Goal: Navigation & Orientation: Find specific page/section

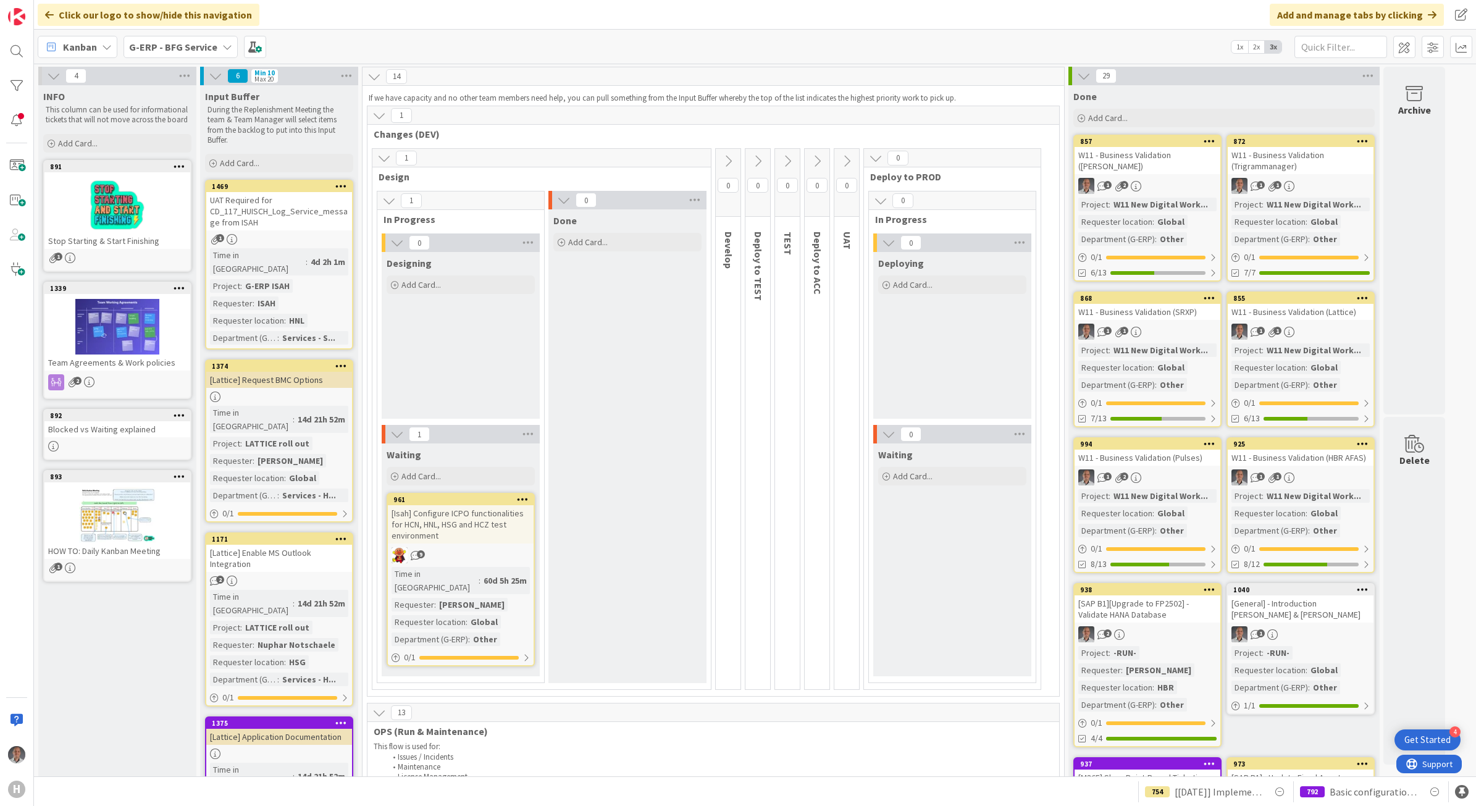
click at [188, 47] on b "G-ERP - BFG Service" at bounding box center [173, 47] width 88 height 12
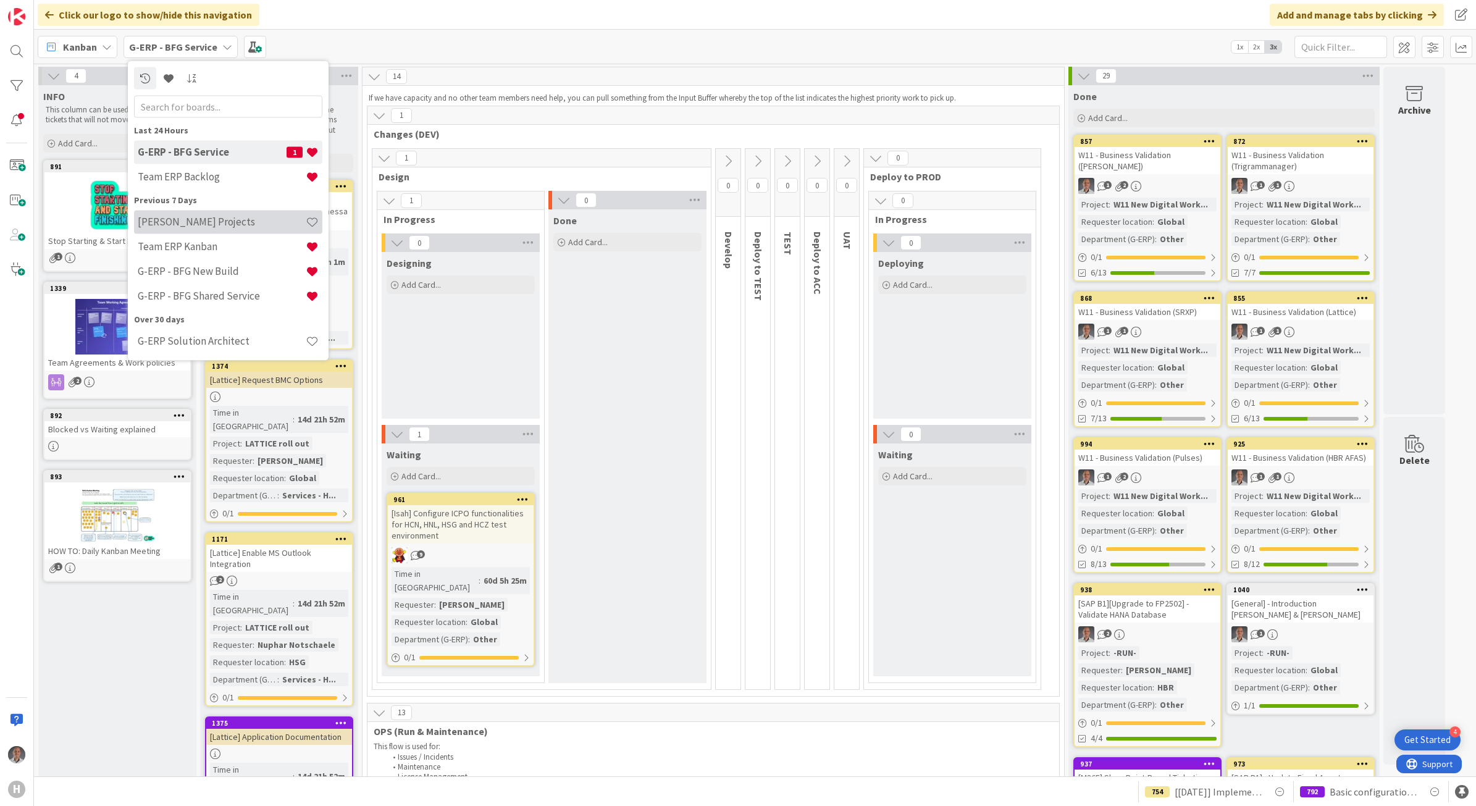
click at [232, 224] on h4 "[PERSON_NAME] Projects" at bounding box center [222, 222] width 168 height 12
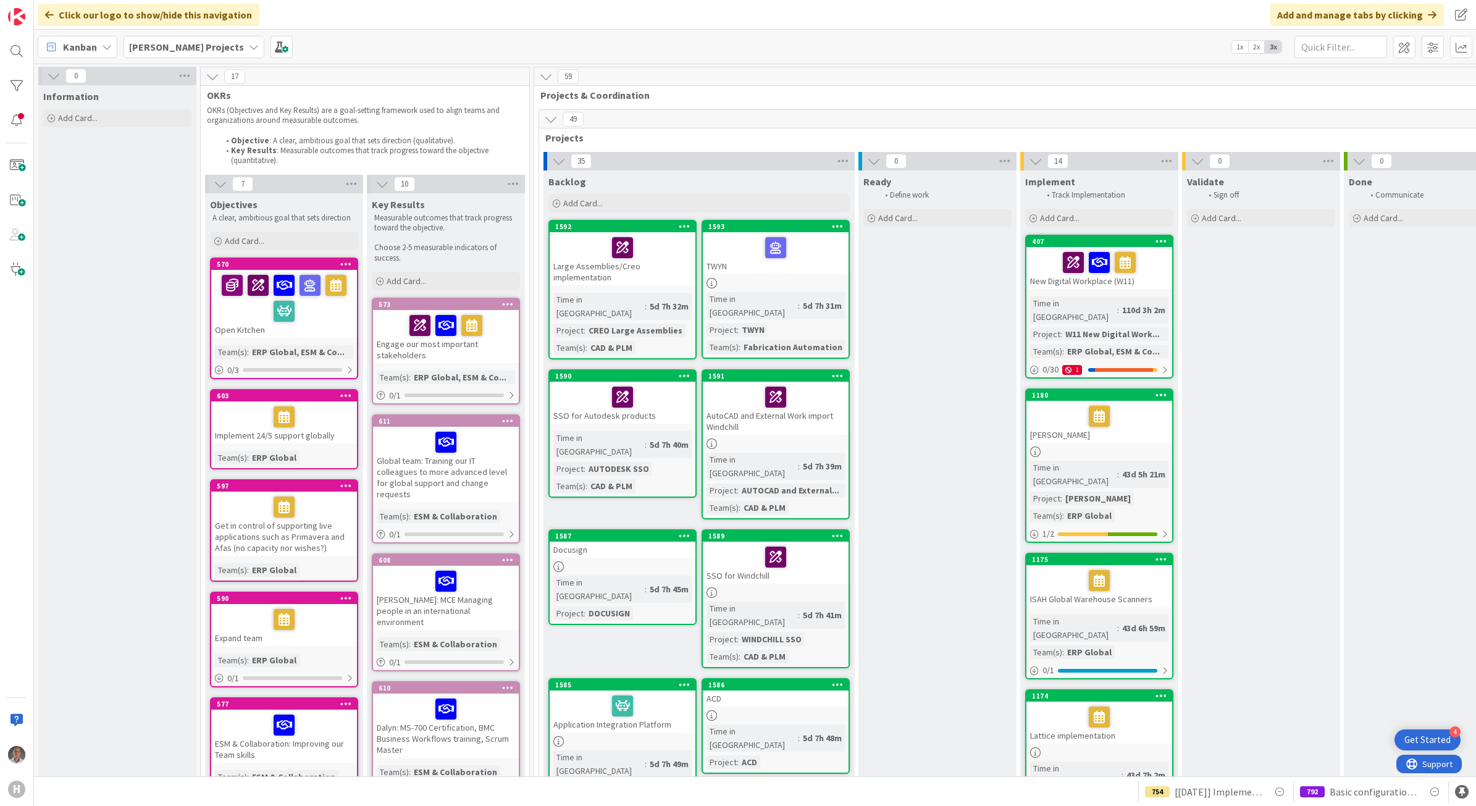
click at [191, 51] on b "[PERSON_NAME] Projects" at bounding box center [186, 47] width 115 height 12
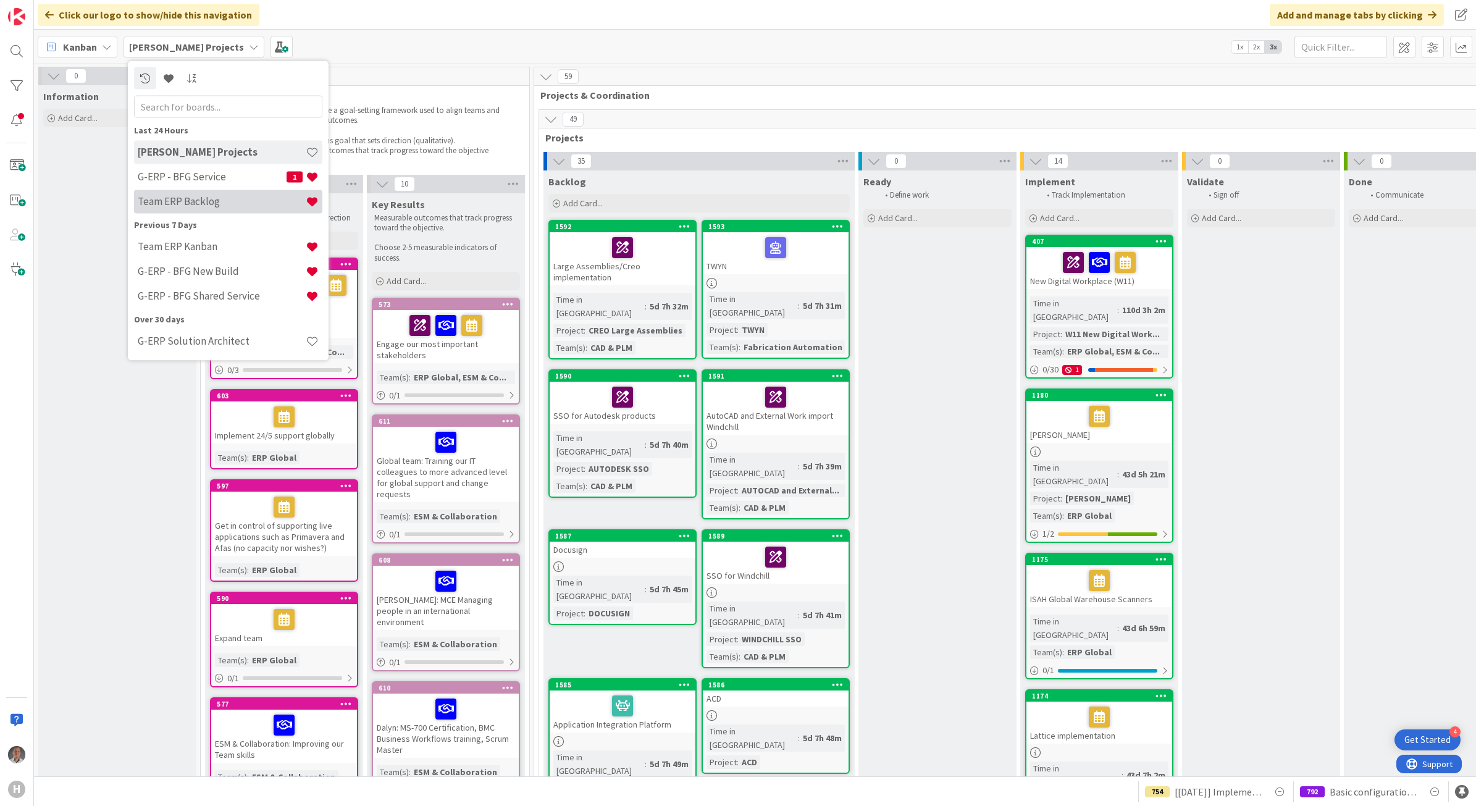
click at [204, 193] on div "Team ERP Backlog" at bounding box center [228, 201] width 188 height 23
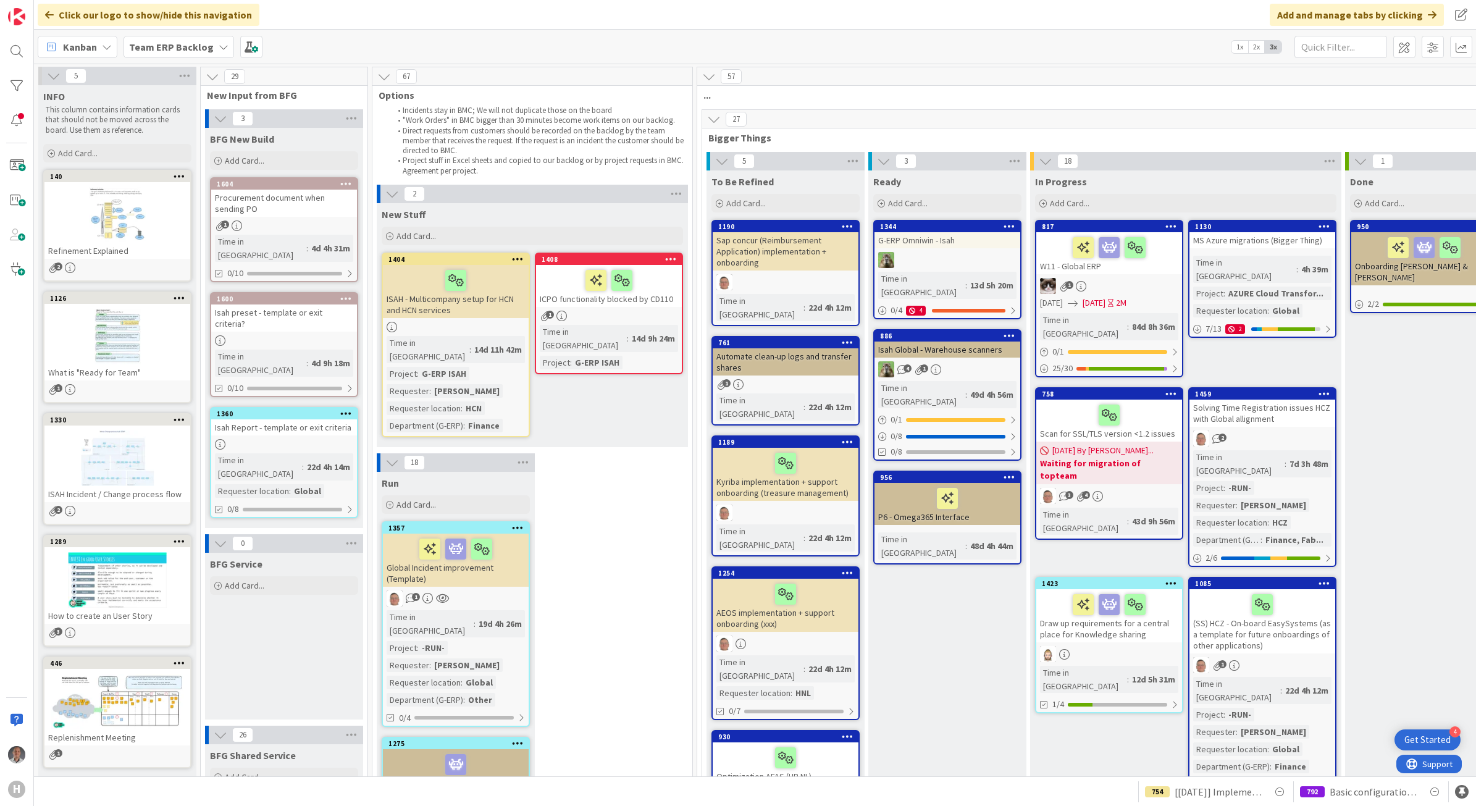
click at [191, 51] on b "Team ERP Backlog" at bounding box center [171, 47] width 85 height 12
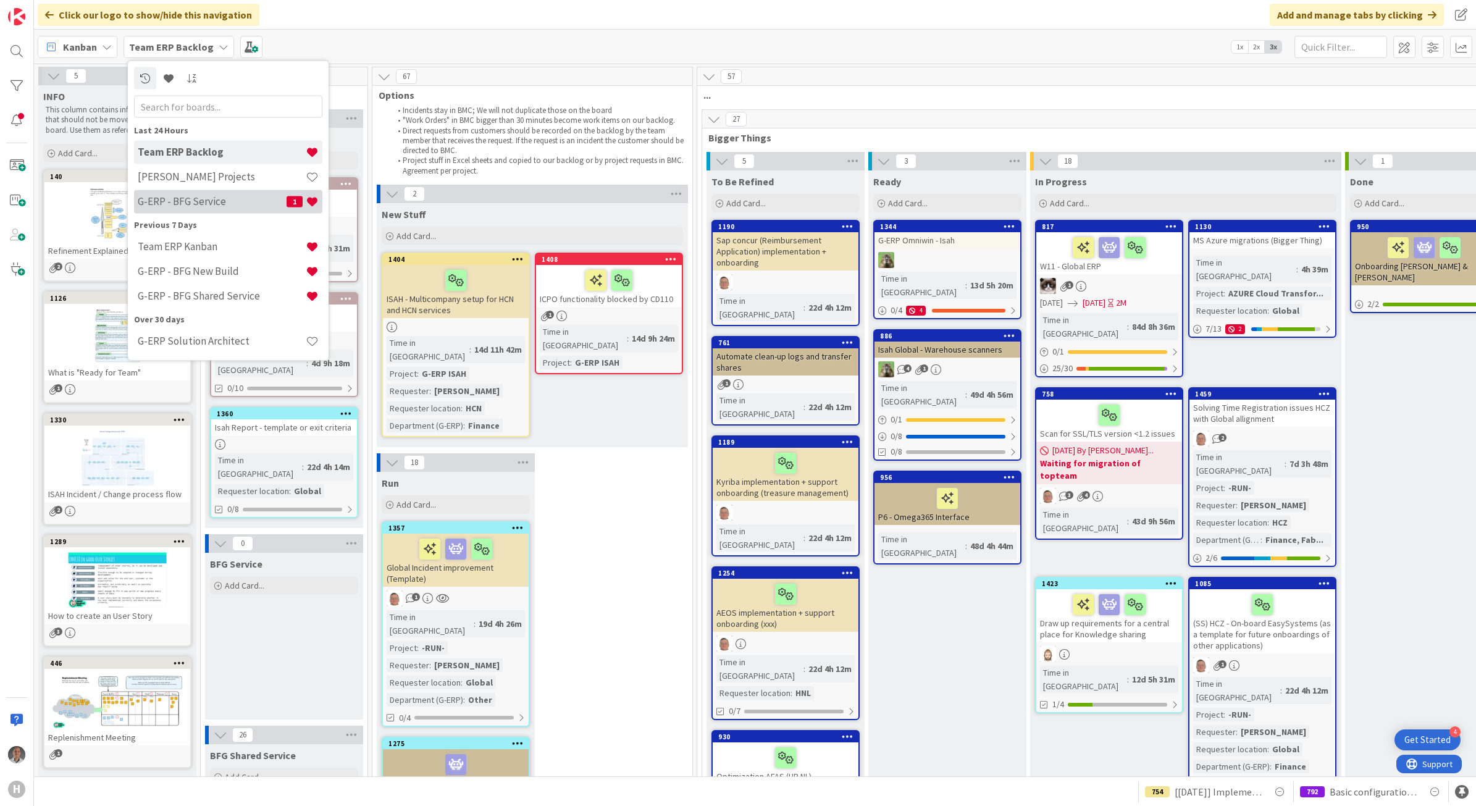
click at [180, 195] on h4 "G-ERP - BFG Service" at bounding box center [212, 201] width 149 height 12
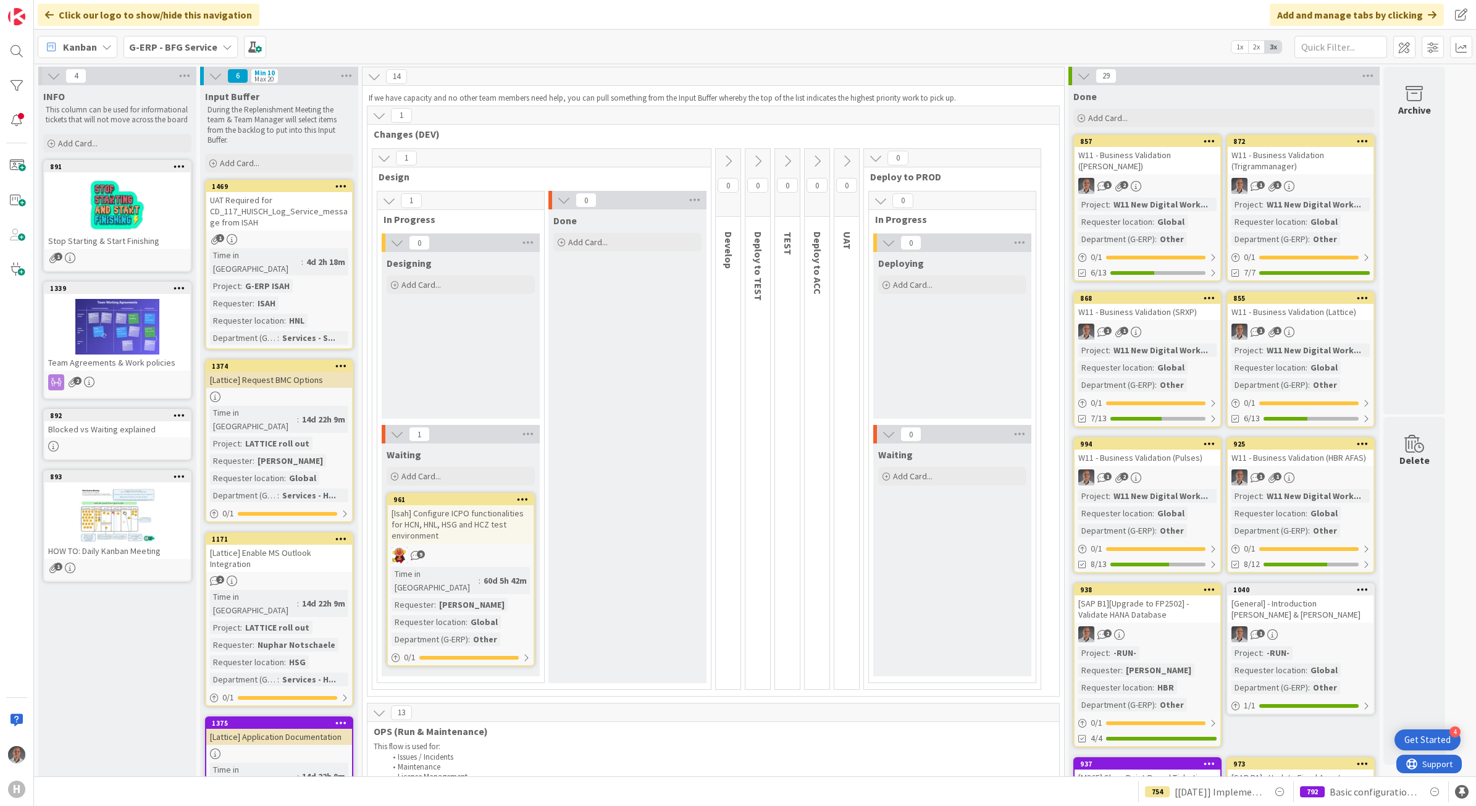
click at [176, 44] on b "G-ERP - BFG Service" at bounding box center [173, 47] width 88 height 12
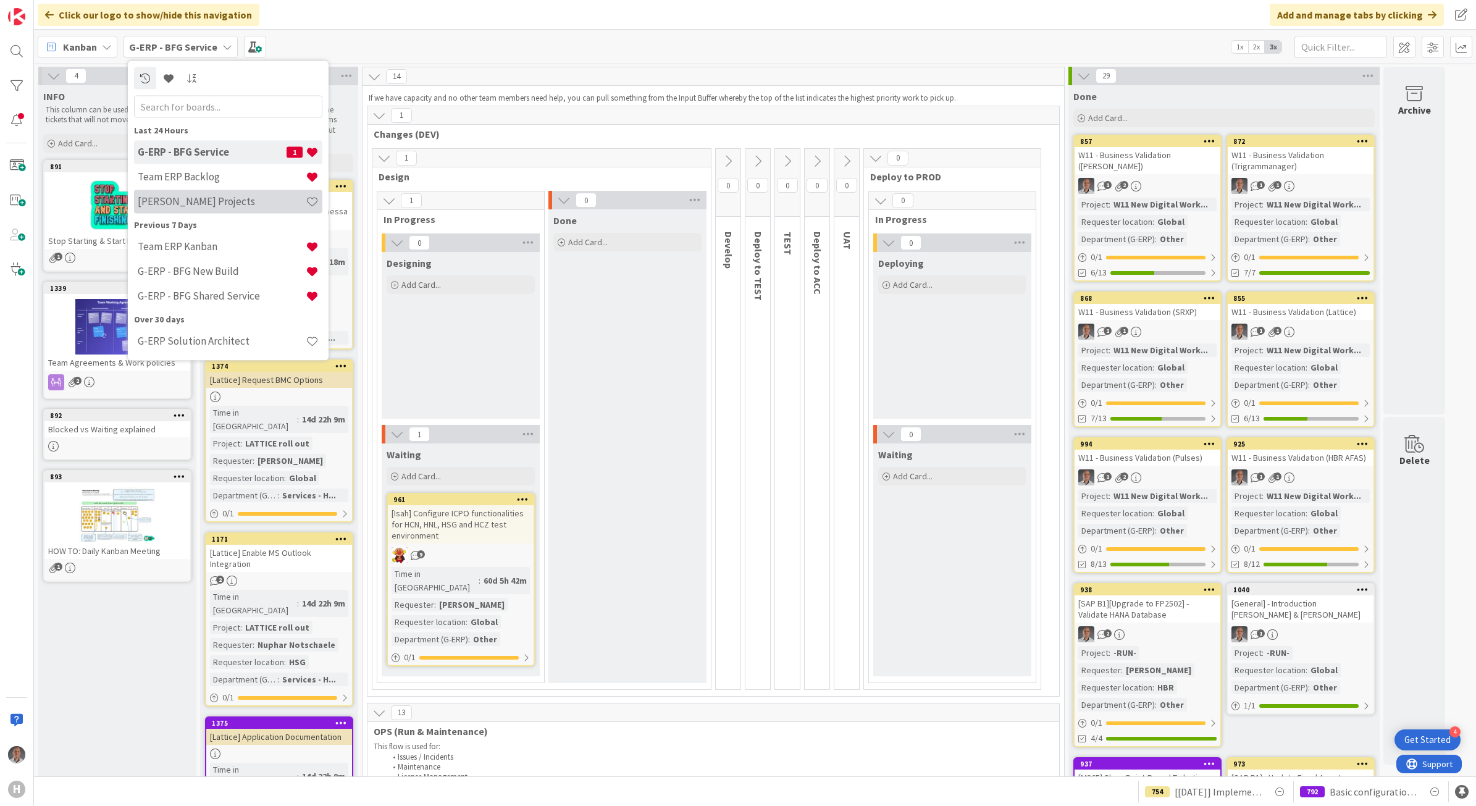
click at [214, 205] on h4 "[PERSON_NAME] Projects" at bounding box center [222, 201] width 168 height 12
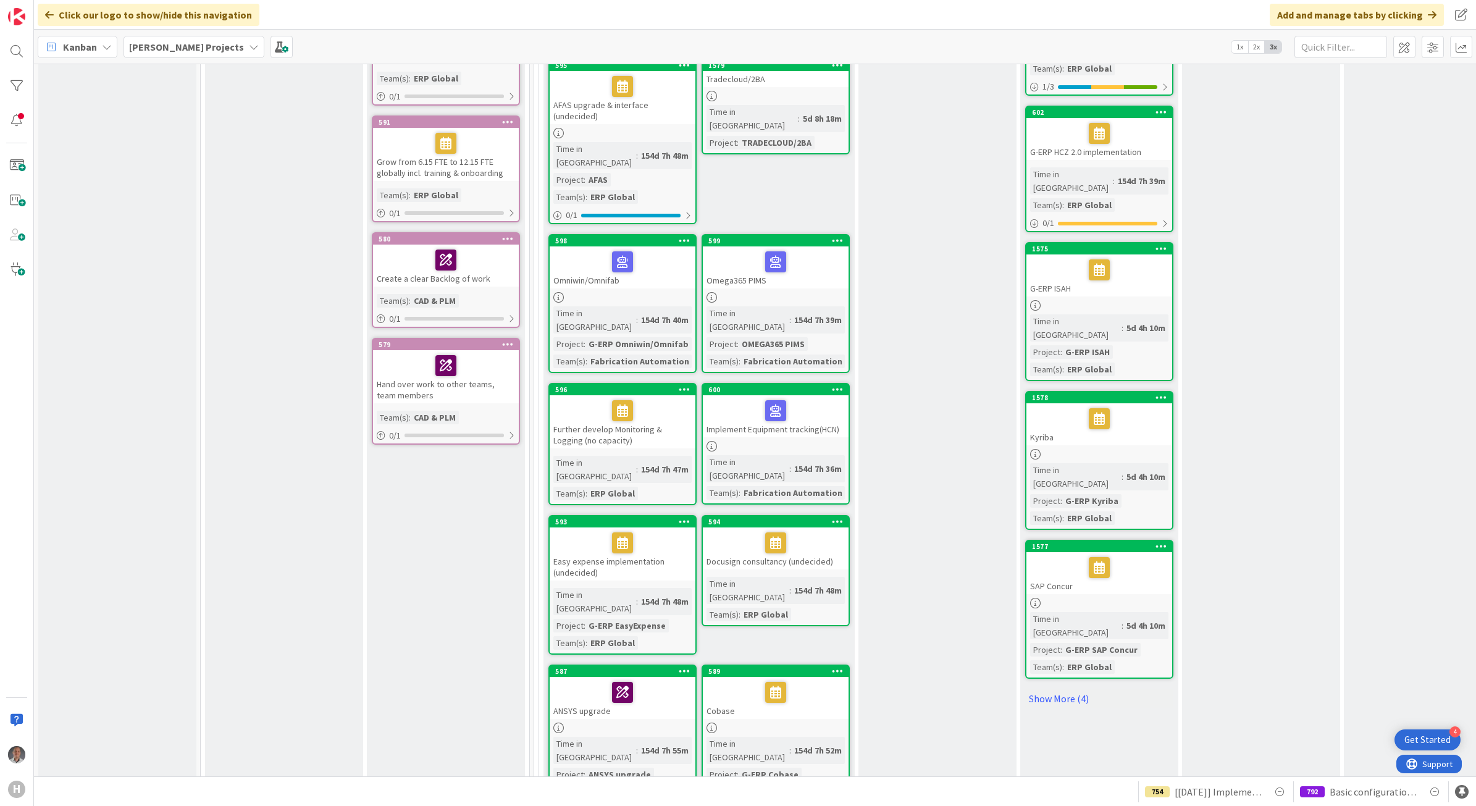
scroll to position [1312, 0]
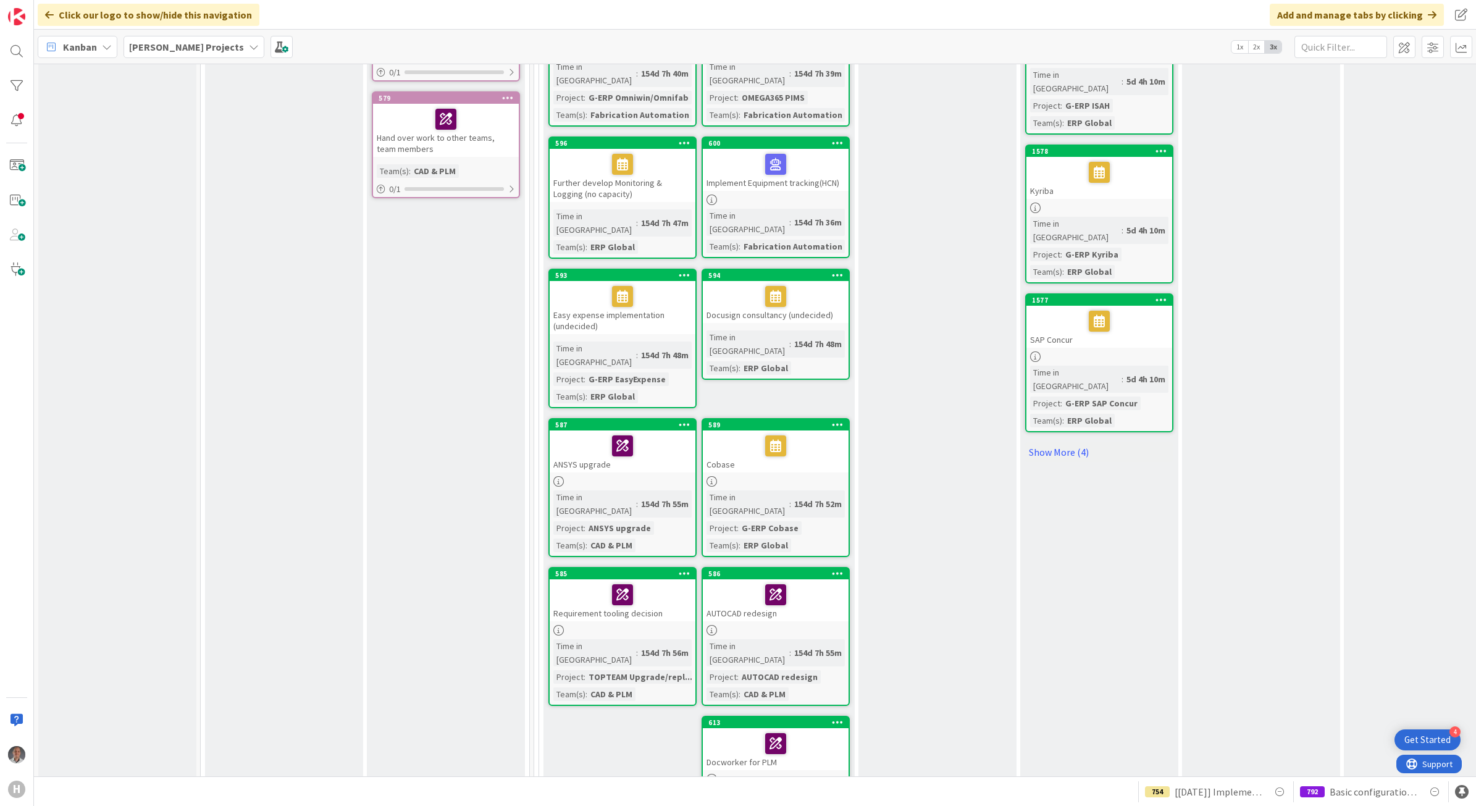
drag, startPoint x: 559, startPoint y: 677, endPoint x: 547, endPoint y: 675, distance: 11.9
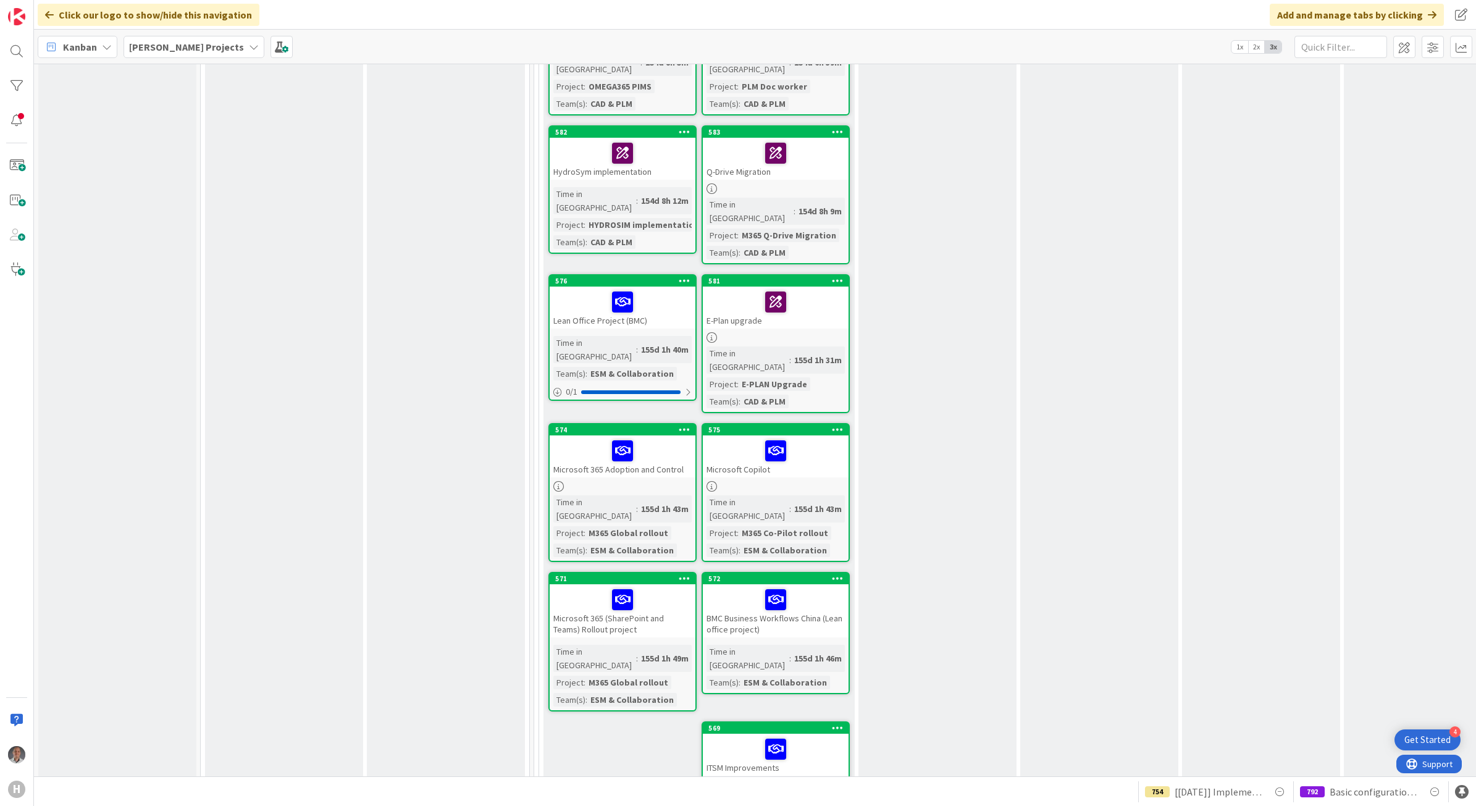
scroll to position [2084, 0]
